Goal: Information Seeking & Learning: Learn about a topic

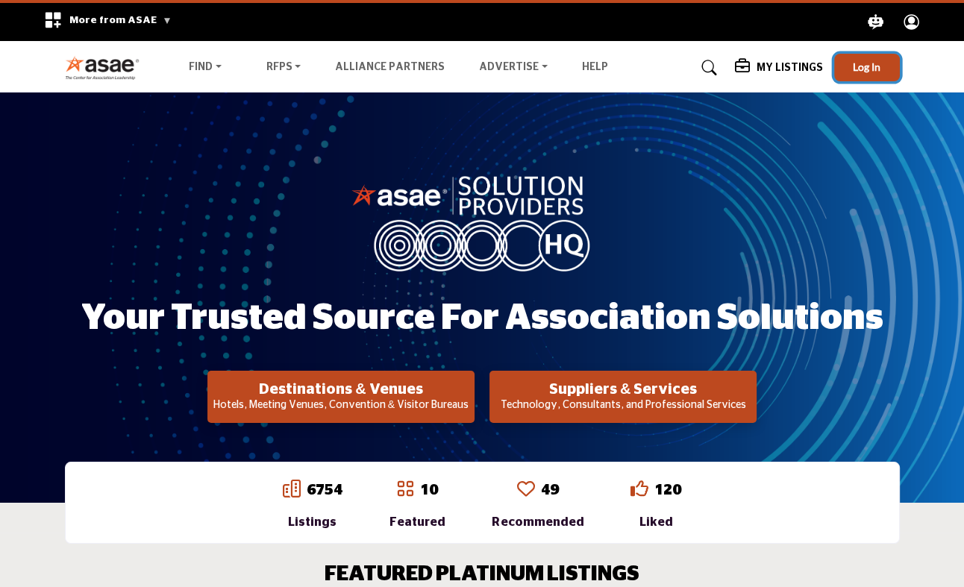
click at [876, 60] on button "Log In" at bounding box center [867, 68] width 66 height 28
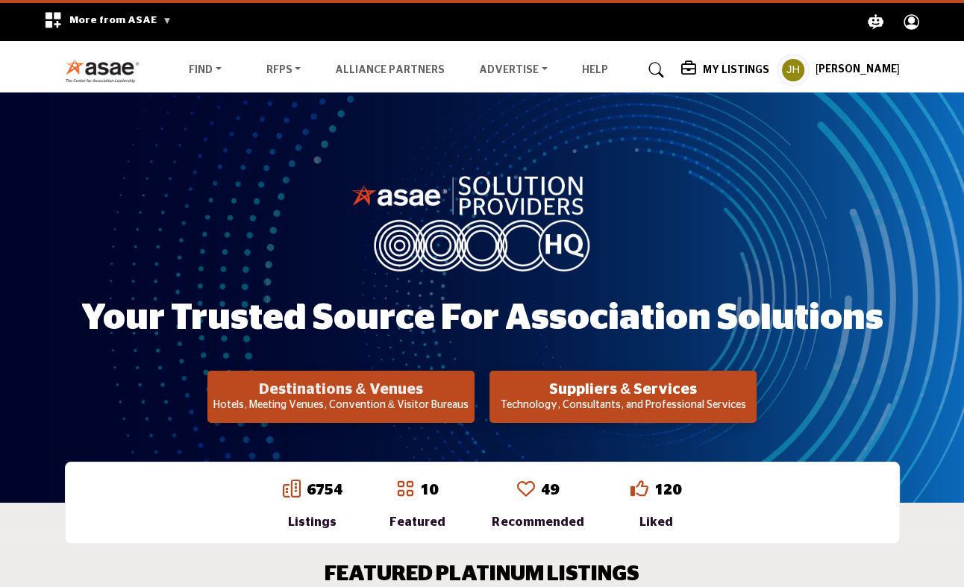
click at [357, 397] on h2 "Destinations & Venues" at bounding box center [341, 389] width 258 height 18
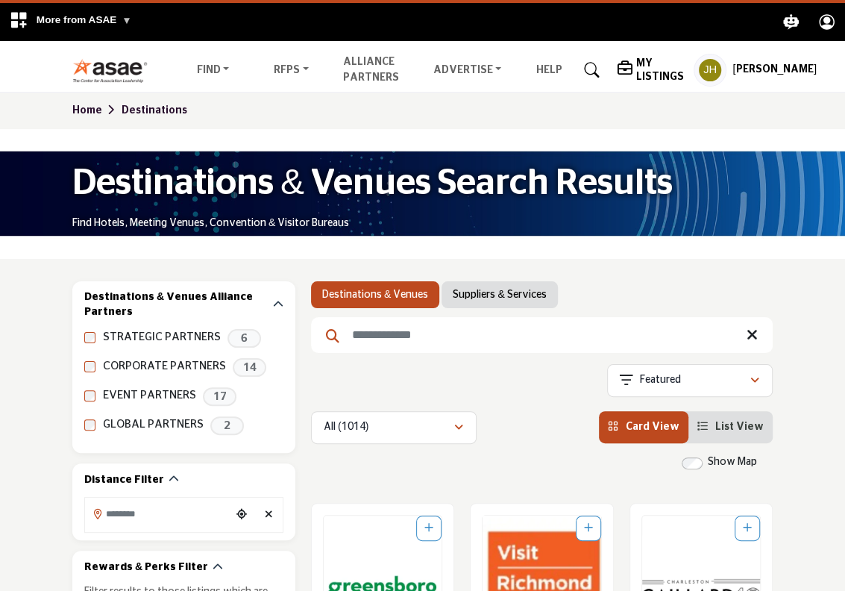
drag, startPoint x: 36, startPoint y: 315, endPoint x: 491, endPoint y: 172, distance: 477.0
